Goal: Information Seeking & Learning: Learn about a topic

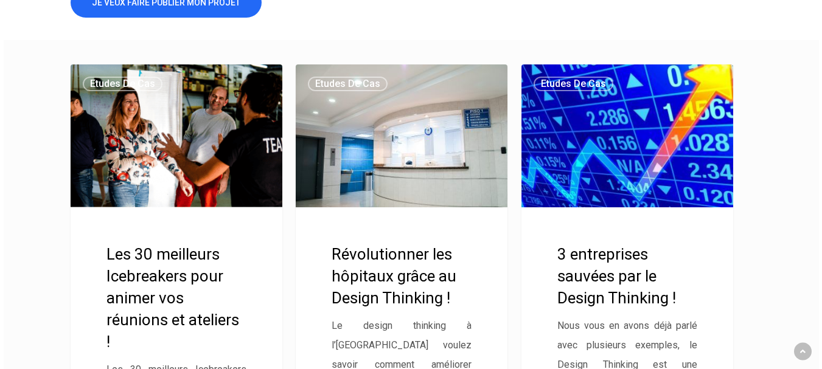
scroll to position [432, 0]
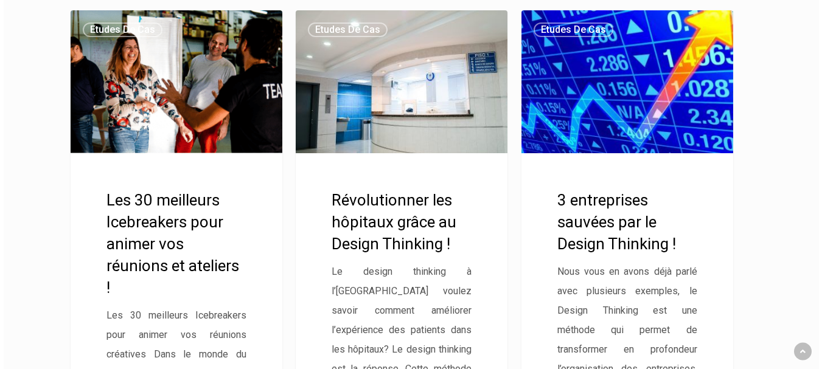
click at [425, 215] on link "Révolutionner les hôpitaux grâce au Design Thinking !" at bounding box center [402, 256] width 212 height 492
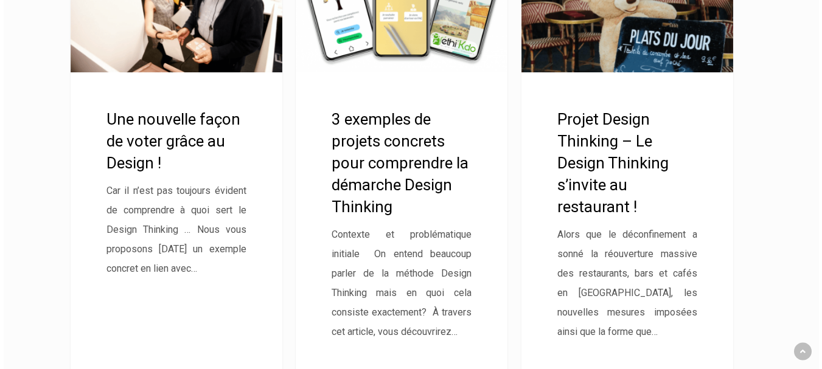
scroll to position [1028, 0]
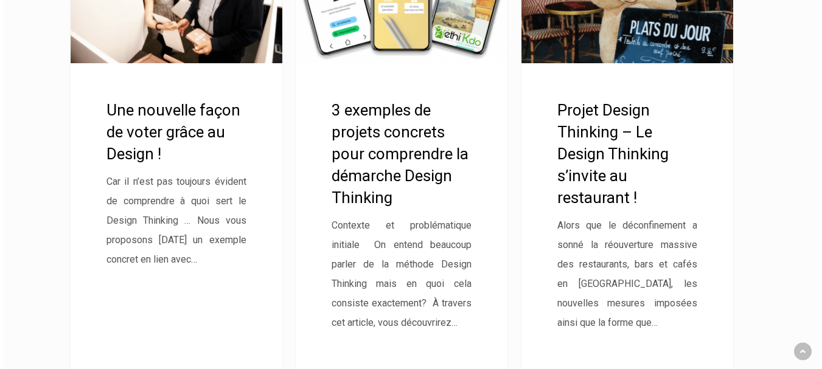
click at [399, 158] on link "3 exemples de projets concrets pour comprendre la démarche Design Thinking" at bounding box center [402, 166] width 212 height 492
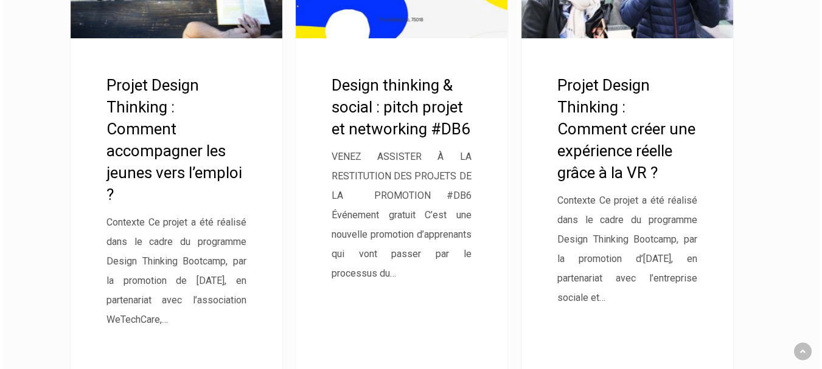
scroll to position [2561, 0]
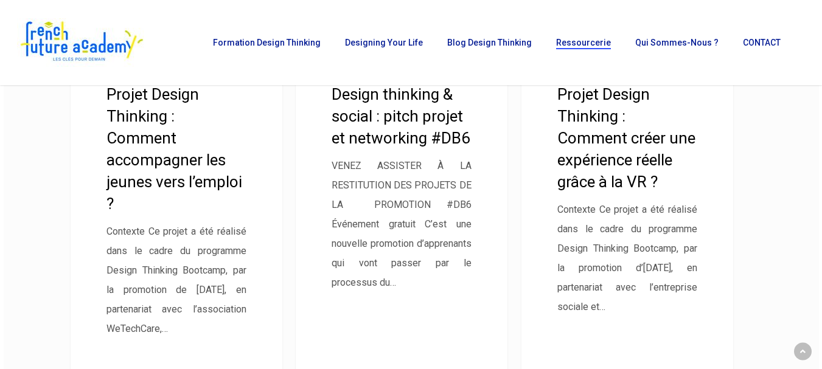
click at [181, 156] on link "Projet Design Thinking : Comment accompagner les jeunes vers l’emploi ?" at bounding box center [177, 150] width 212 height 492
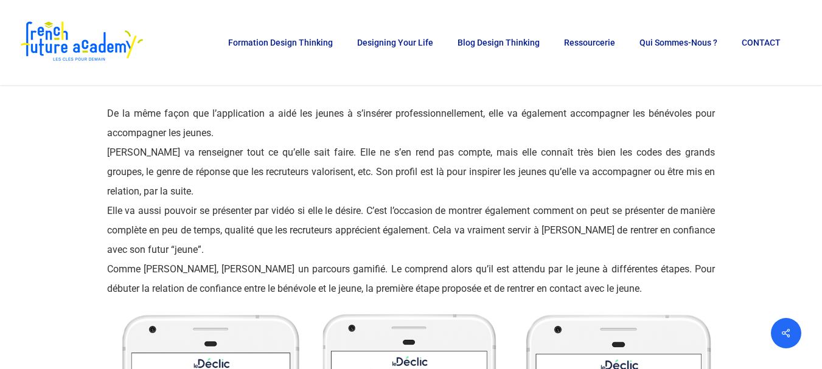
scroll to position [2403, 0]
